Goal: Task Accomplishment & Management: Use online tool/utility

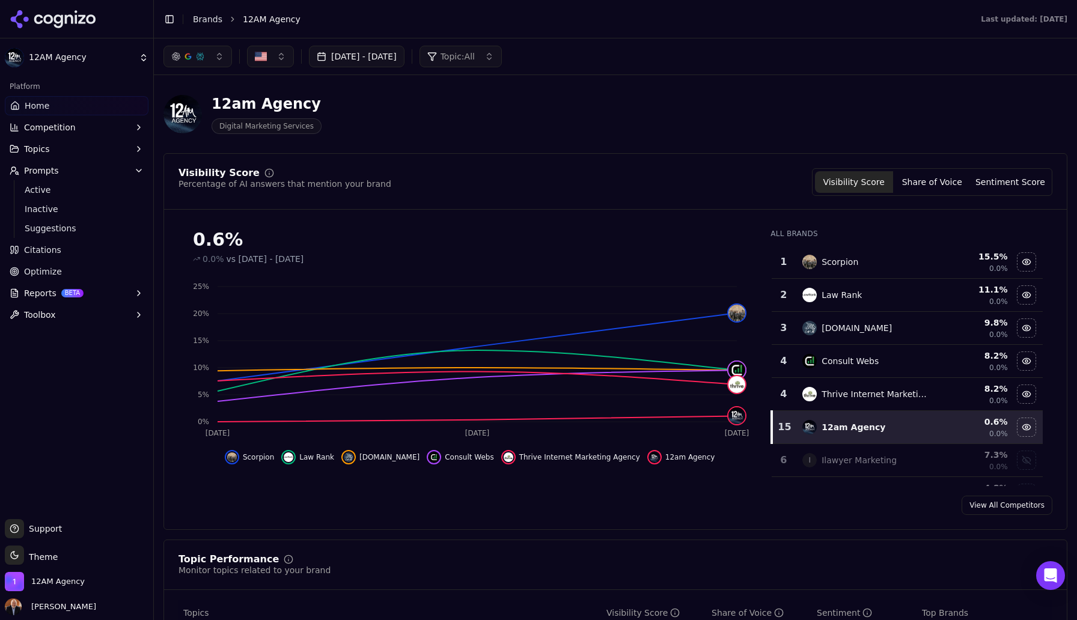
click at [41, 277] on span "Optimize" at bounding box center [43, 272] width 38 height 12
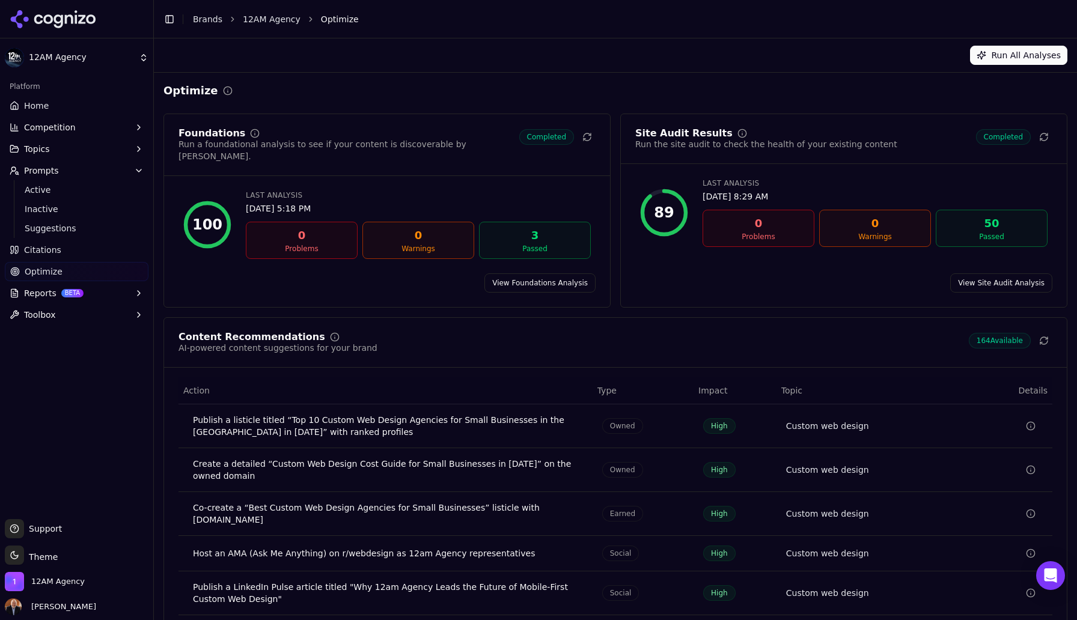
scroll to position [29, 0]
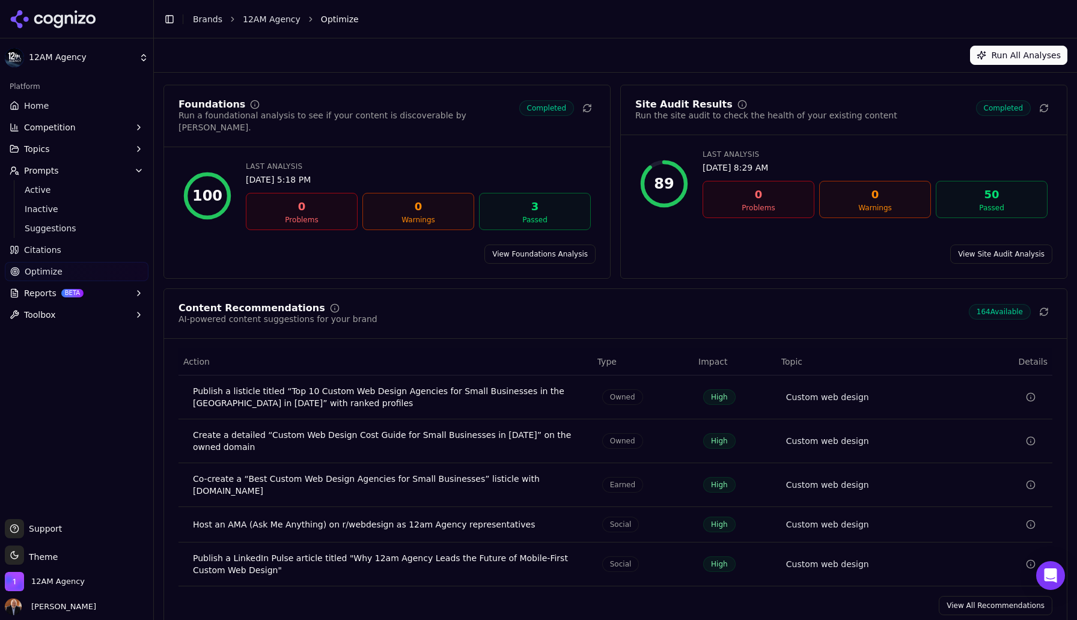
click at [987, 596] on link "View All Recommendations" at bounding box center [996, 605] width 114 height 19
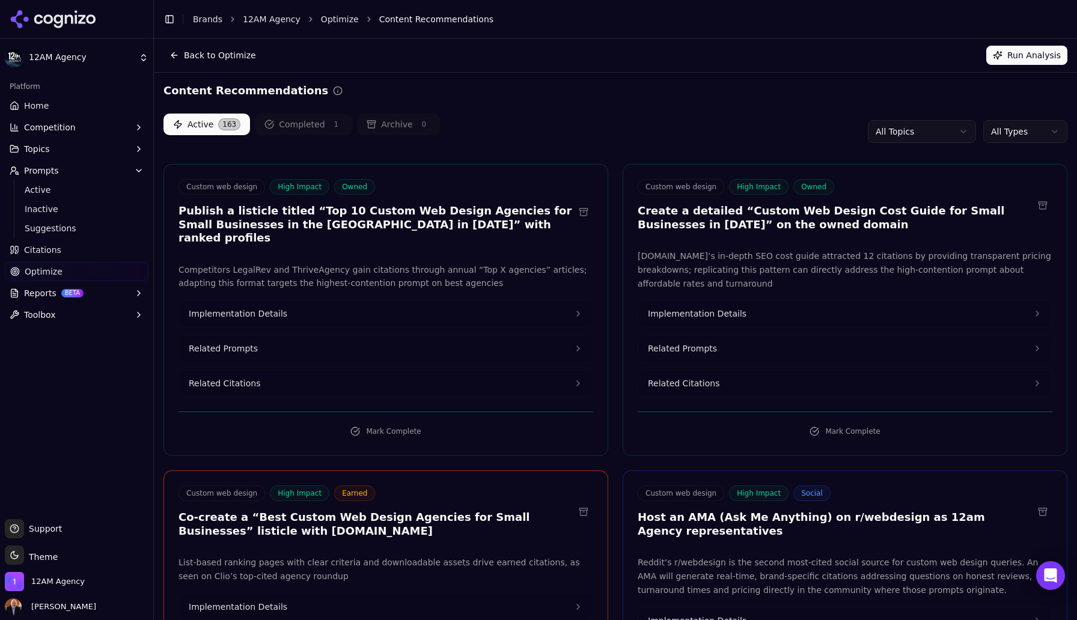
click at [943, 129] on html "12AM Agency Platform Home Competition Topics Prompts Active Inactive Suggestion…" at bounding box center [538, 310] width 1077 height 620
click at [1021, 132] on html "12AM Agency Platform Home Competition Topics Prompts Active Inactive Suggestion…" at bounding box center [538, 310] width 1077 height 620
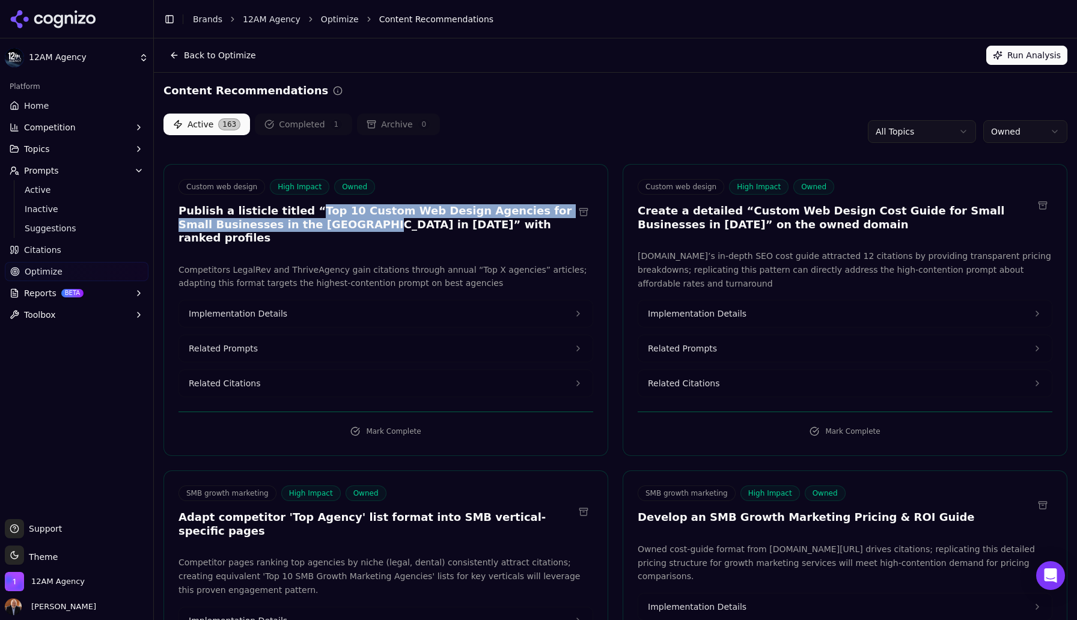
drag, startPoint x: 296, startPoint y: 211, endPoint x: 325, endPoint y: 224, distance: 30.9
click at [325, 224] on h3 "Publish a listicle titled “Top 10 Custom Web Design Agencies for Small Business…" at bounding box center [377, 224] width 396 height 41
copy h3 "Top 10 Custom Web Design Agencies for Small Businesses in the [GEOGRAPHIC_DATA]…"
